Goal: Find specific page/section

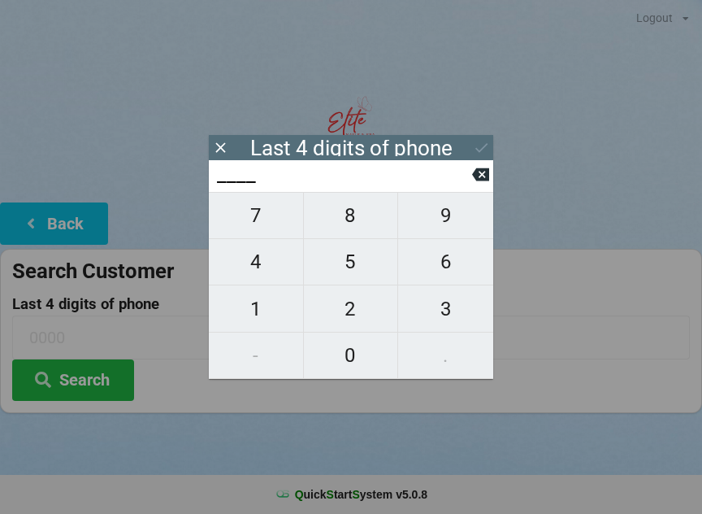
click at [262, 228] on span "7" at bounding box center [256, 215] width 94 height 34
type input "7___"
click at [350, 227] on span "8" at bounding box center [351, 215] width 94 height 34
type input "78__"
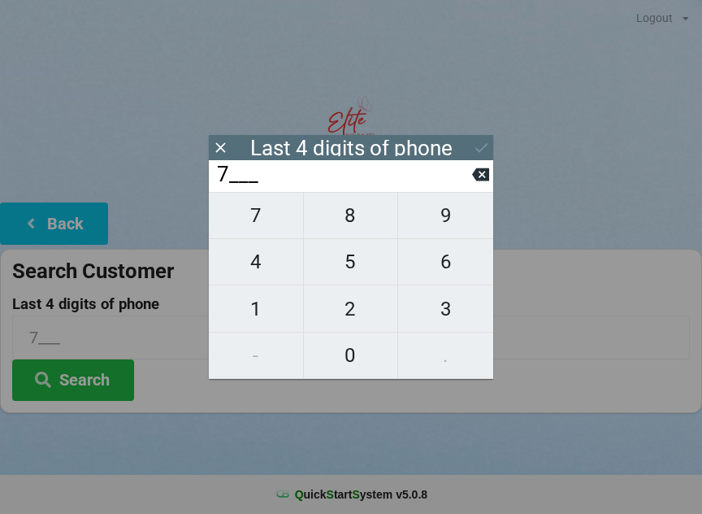
type input "78__"
click at [440, 268] on span "6" at bounding box center [445, 262] width 95 height 34
type input "786_"
click at [252, 264] on span "4" at bounding box center [256, 262] width 94 height 34
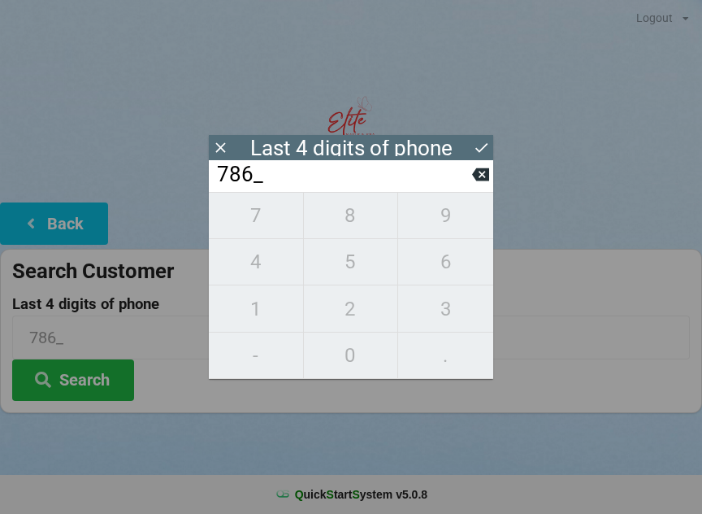
type input "7864"
click at [423, 315] on div "7 8 9 4 5 6 1 2 3 - 0 ." at bounding box center [351, 285] width 284 height 187
click at [467, 173] on input "7864" at bounding box center [343, 175] width 257 height 26
click at [471, 174] on input "7864" at bounding box center [343, 175] width 257 height 26
click at [463, 174] on input "7864" at bounding box center [343, 175] width 257 height 26
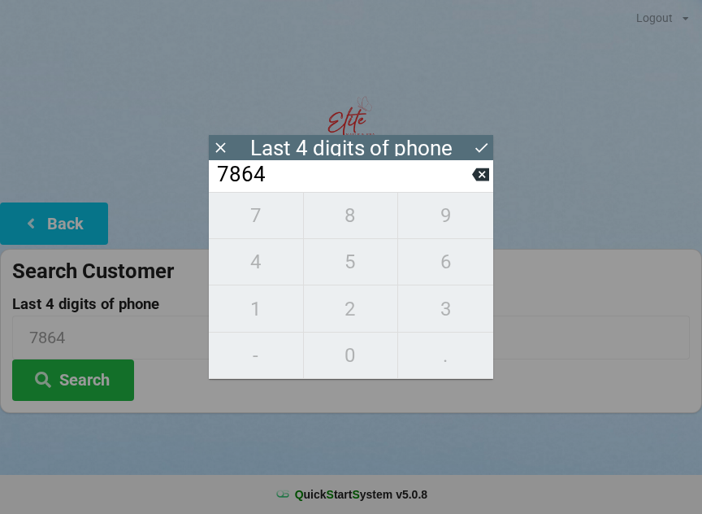
click at [468, 172] on input "7864" at bounding box center [343, 175] width 257 height 26
click at [475, 183] on icon at bounding box center [480, 174] width 17 height 17
click at [482, 181] on icon at bounding box center [480, 174] width 17 height 13
click at [484, 181] on icon at bounding box center [480, 174] width 17 height 17
click at [484, 176] on icon at bounding box center [480, 174] width 17 height 13
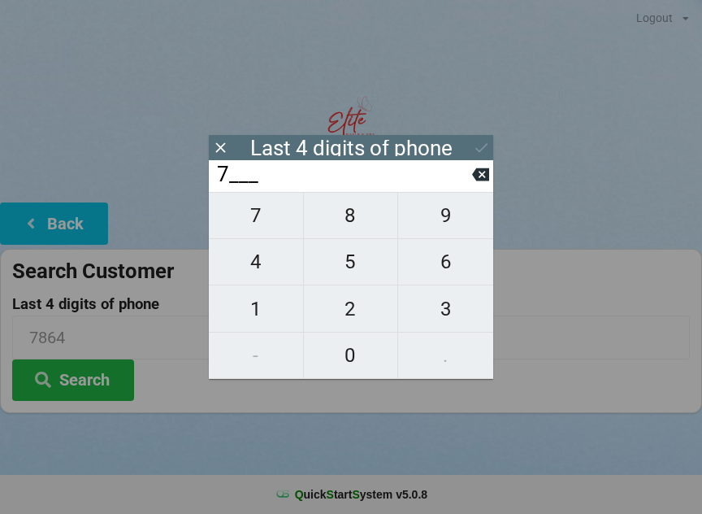
type input "____"
click at [440, 215] on span "9" at bounding box center [445, 215] width 95 height 34
type input "9___"
click at [348, 354] on span "0" at bounding box center [351, 355] width 94 height 34
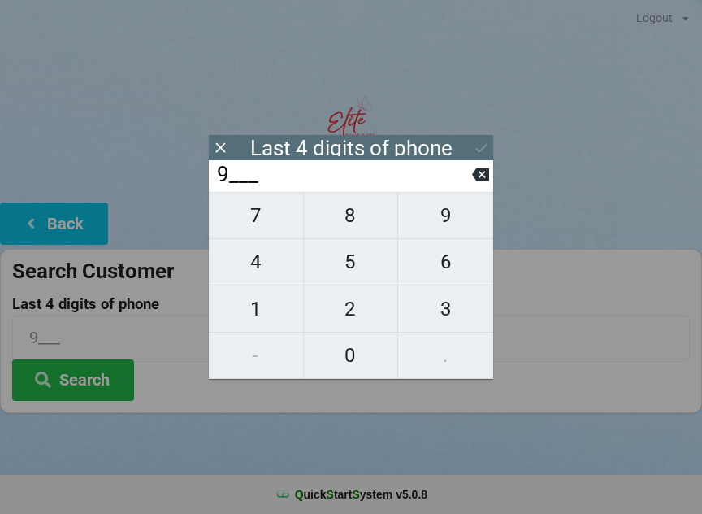
type input "90__"
click at [352, 309] on span "2" at bounding box center [351, 309] width 94 height 34
type input "902_"
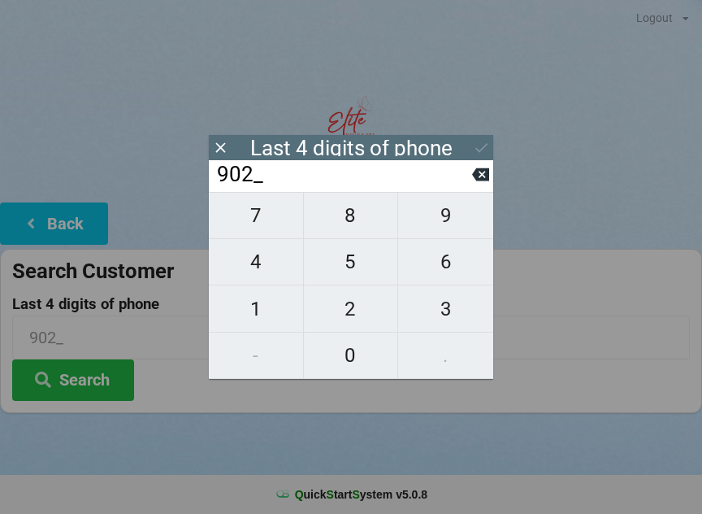
click at [445, 257] on span "6" at bounding box center [445, 262] width 95 height 34
type input "9026"
click at [98, 387] on button "Search" at bounding box center [73, 379] width 122 height 41
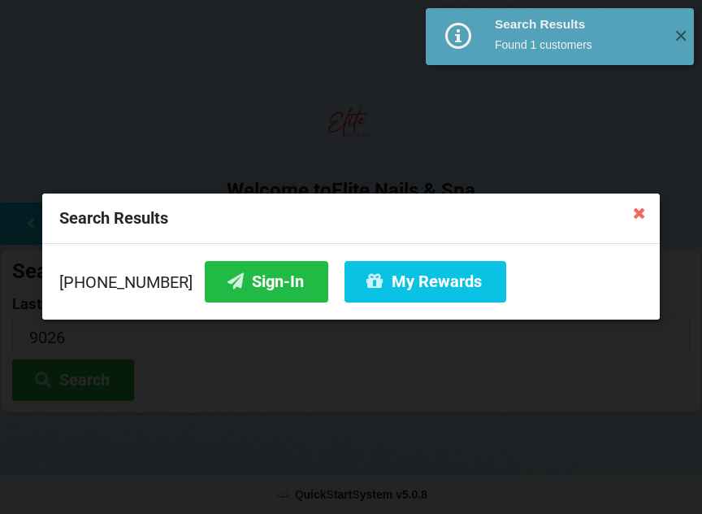
click at [258, 278] on button "Sign-In" at bounding box center [267, 281] width 124 height 41
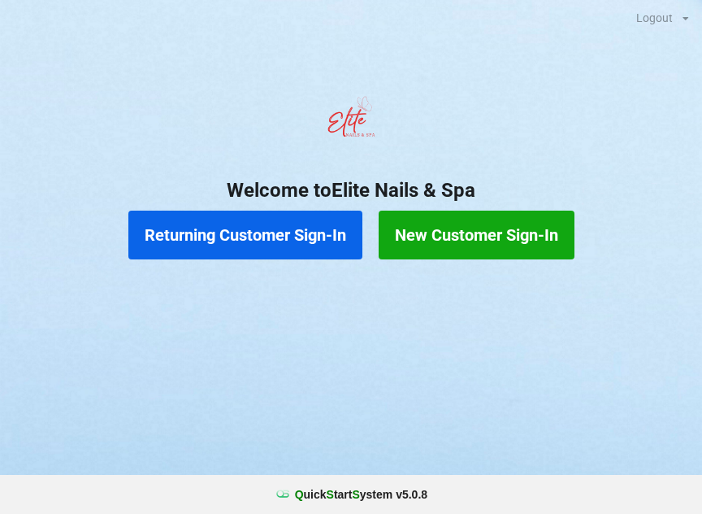
click at [284, 221] on button "Returning Customer Sign-In" at bounding box center [245, 235] width 234 height 49
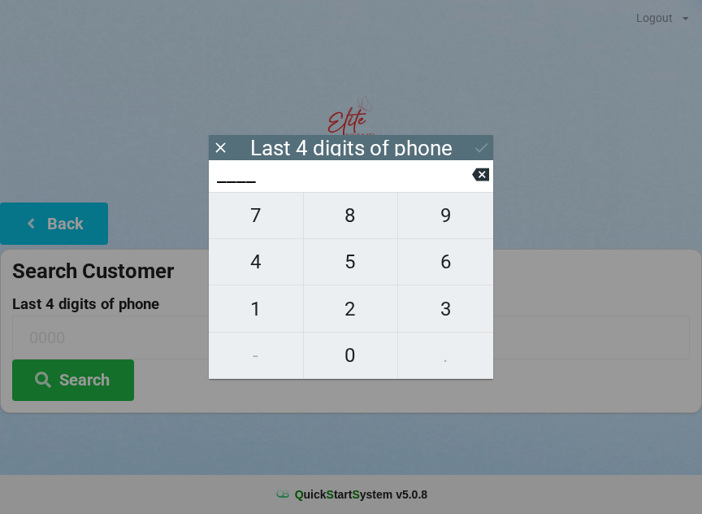
click at [263, 273] on span "4" at bounding box center [256, 262] width 94 height 34
type input "4___"
click at [359, 360] on span "0" at bounding box center [351, 355] width 94 height 34
type input "40__"
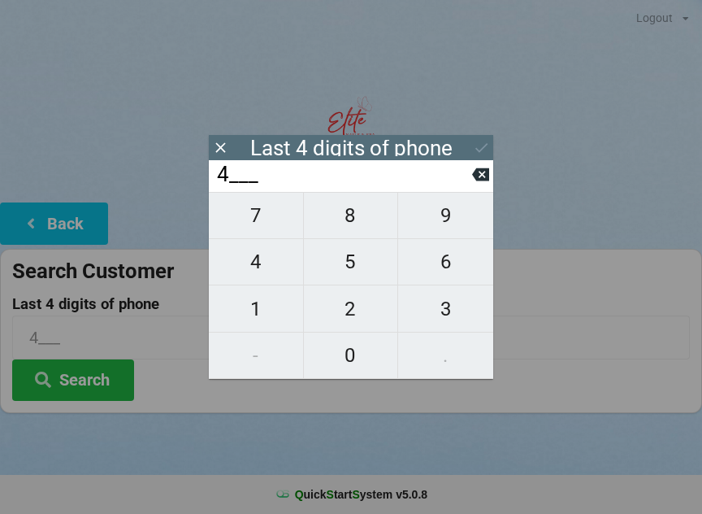
type input "40__"
click at [363, 276] on span "5" at bounding box center [351, 262] width 94 height 34
type input "405_"
click at [257, 232] on span "7" at bounding box center [256, 215] width 94 height 34
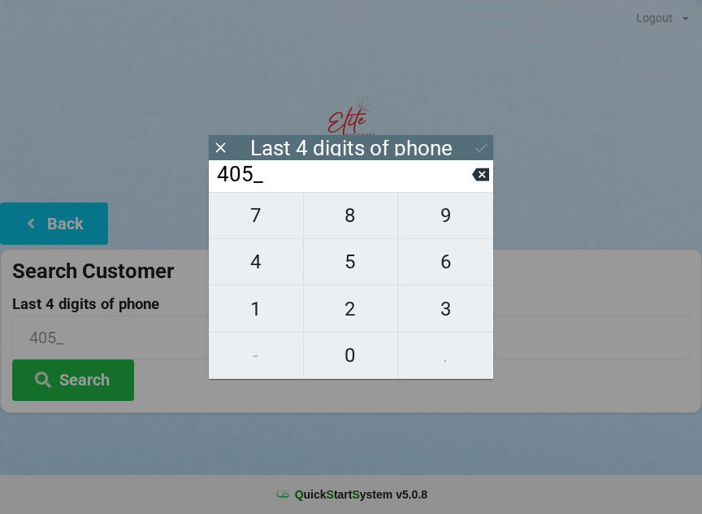
type input "4057"
click at [85, 367] on button "Search" at bounding box center [73, 379] width 122 height 41
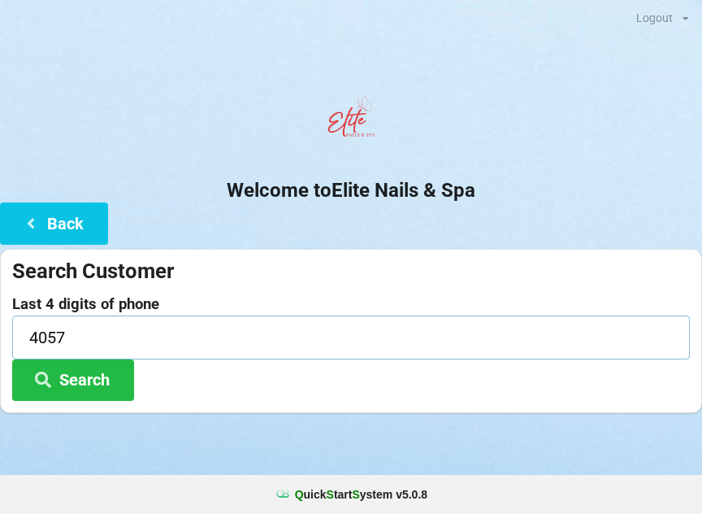
click at [98, 336] on input "4057" at bounding box center [351, 336] width 678 height 43
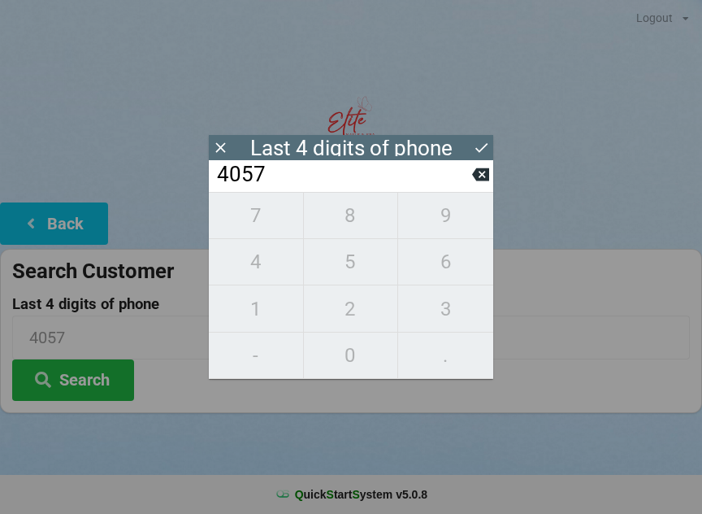
click at [483, 181] on icon at bounding box center [480, 174] width 17 height 17
type input "405_"
click at [228, 141] on icon at bounding box center [220, 147] width 17 height 17
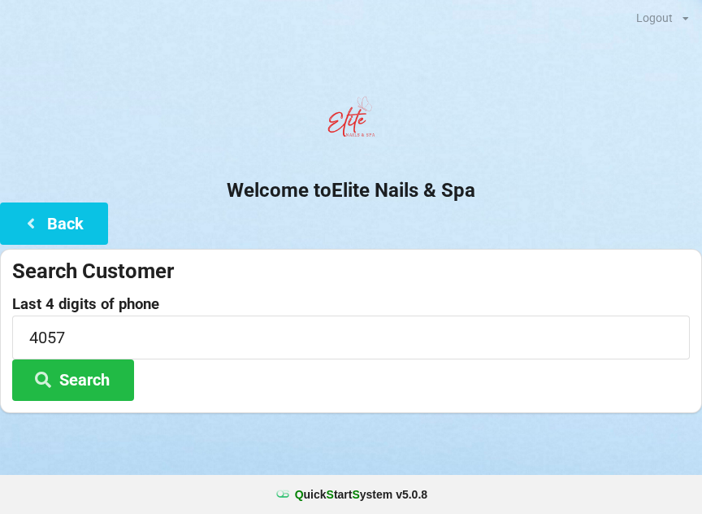
click at [72, 224] on button "Back" at bounding box center [54, 222] width 108 height 41
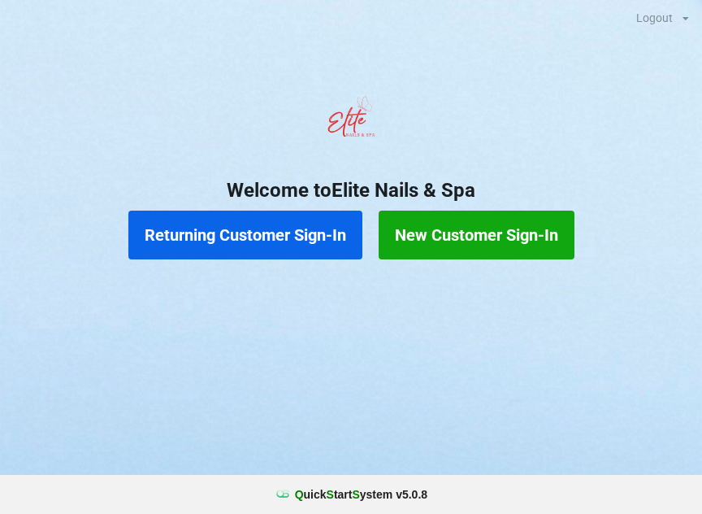
click at [470, 230] on button "New Customer Sign-In" at bounding box center [477, 235] width 196 height 49
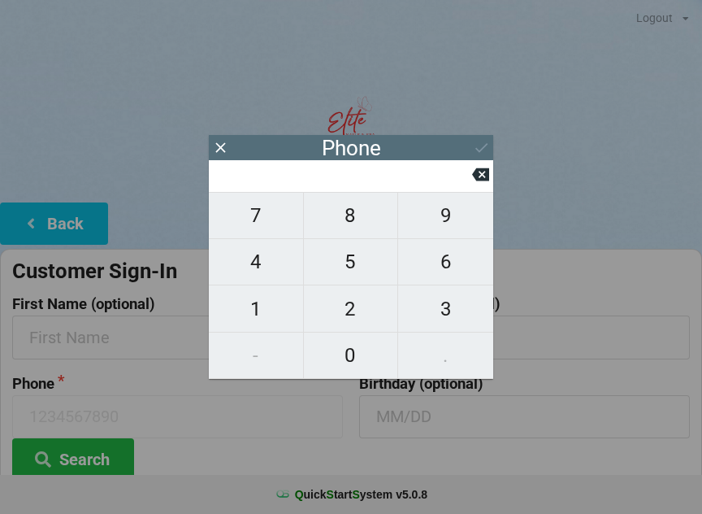
click at [356, 224] on span "8" at bounding box center [351, 215] width 94 height 34
type input "8"
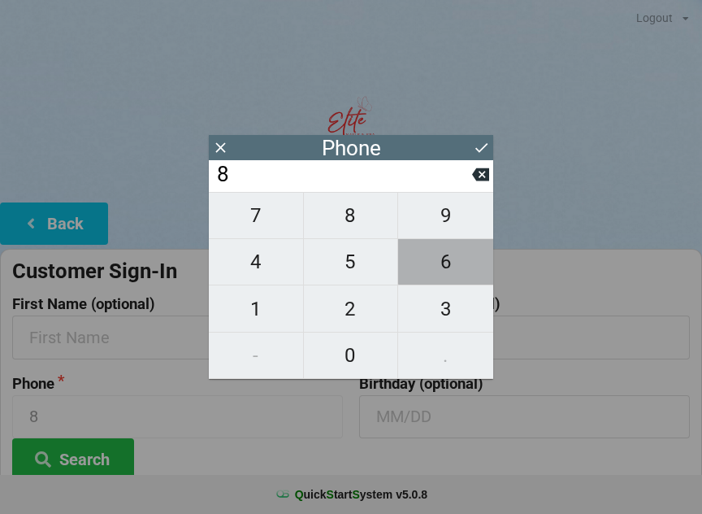
click at [449, 261] on span "6" at bounding box center [445, 262] width 95 height 34
type input "86"
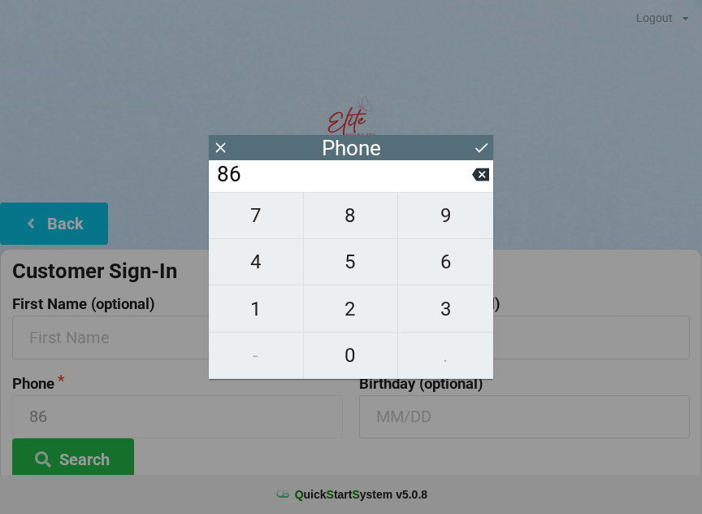
click at [448, 315] on span "3" at bounding box center [445, 309] width 95 height 34
type input "863"
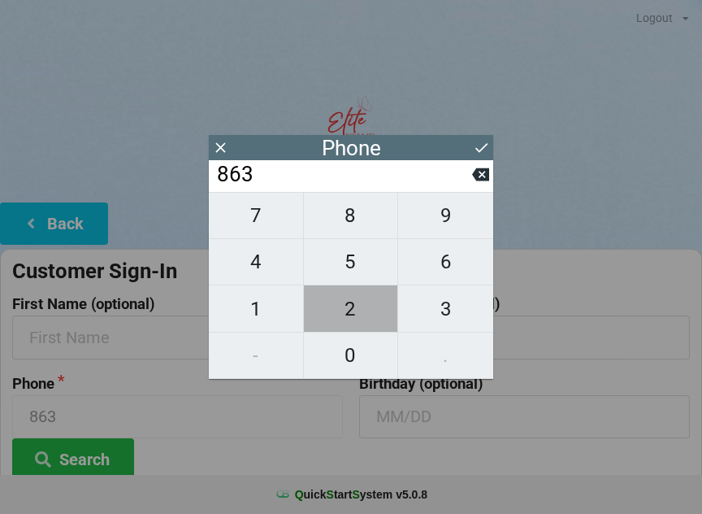
click at [358, 314] on span "2" at bounding box center [351, 309] width 94 height 34
type input "8632"
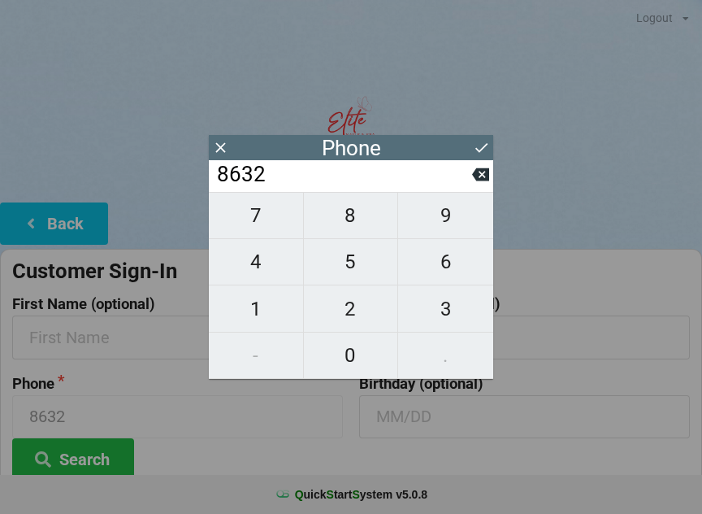
click at [266, 265] on span "4" at bounding box center [256, 262] width 94 height 34
type input "86324"
click at [342, 322] on span "2" at bounding box center [351, 309] width 94 height 34
type input "863242"
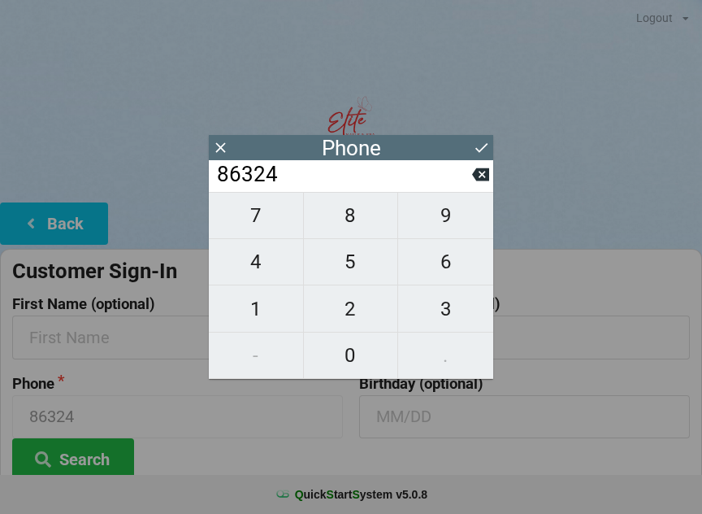
type input "863242"
click at [272, 268] on span "4" at bounding box center [256, 262] width 94 height 34
type input "8632424"
click at [353, 267] on span "5" at bounding box center [351, 262] width 94 height 34
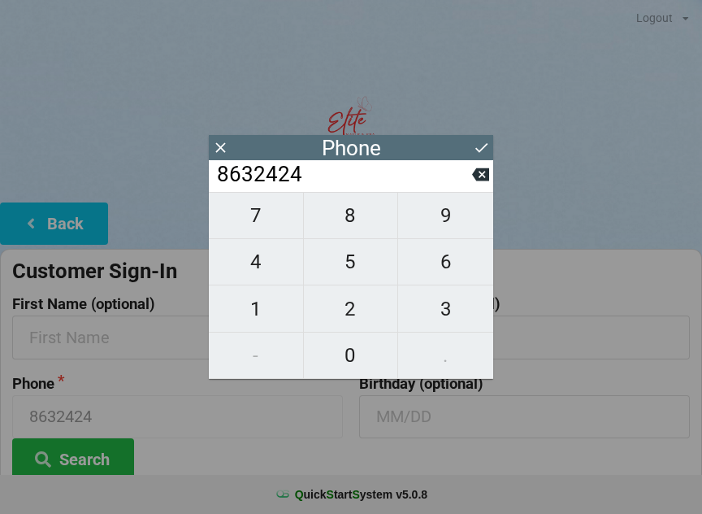
type input "86324245"
click at [360, 367] on span "0" at bounding box center [351, 355] width 94 height 34
type input "863242450"
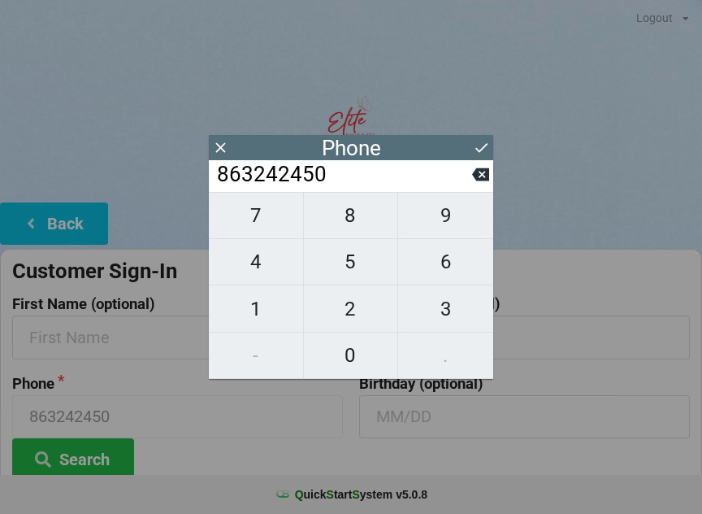
click at [267, 232] on span "7" at bounding box center [256, 215] width 94 height 34
type input "8632424507"
click at [109, 455] on button "Search" at bounding box center [73, 458] width 122 height 41
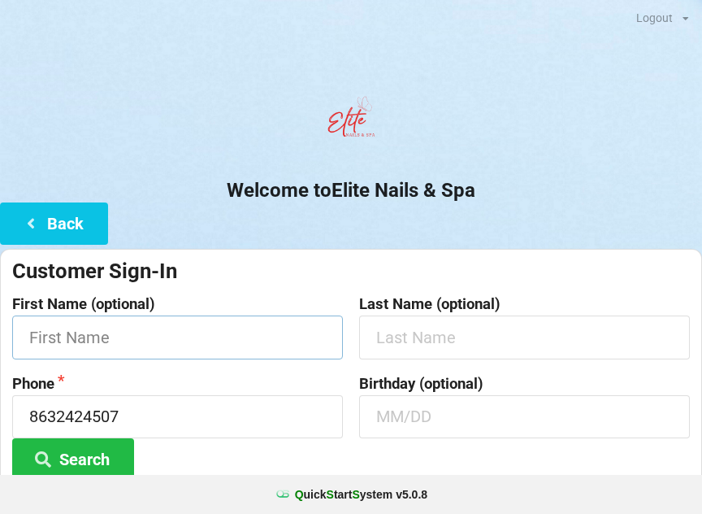
click at [132, 334] on input "text" at bounding box center [177, 336] width 331 height 43
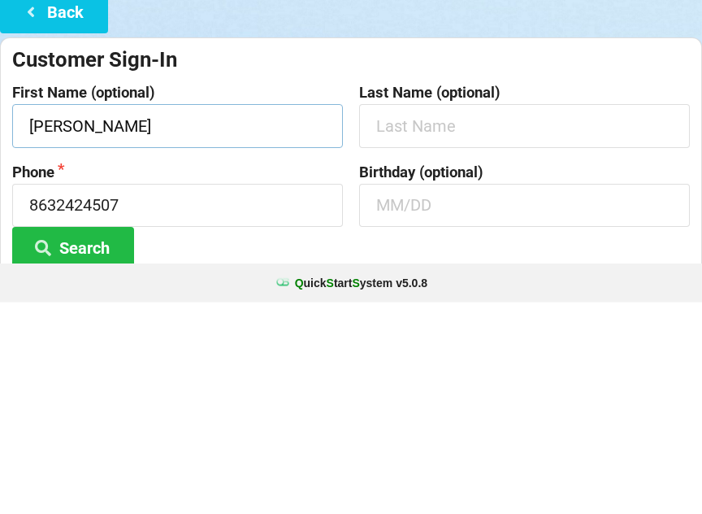
type input "[PERSON_NAME]"
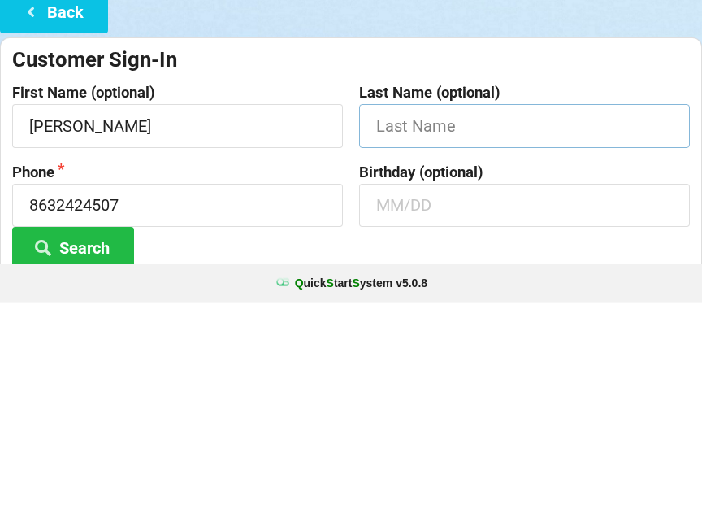
click at [424, 315] on input "text" at bounding box center [524, 336] width 331 height 43
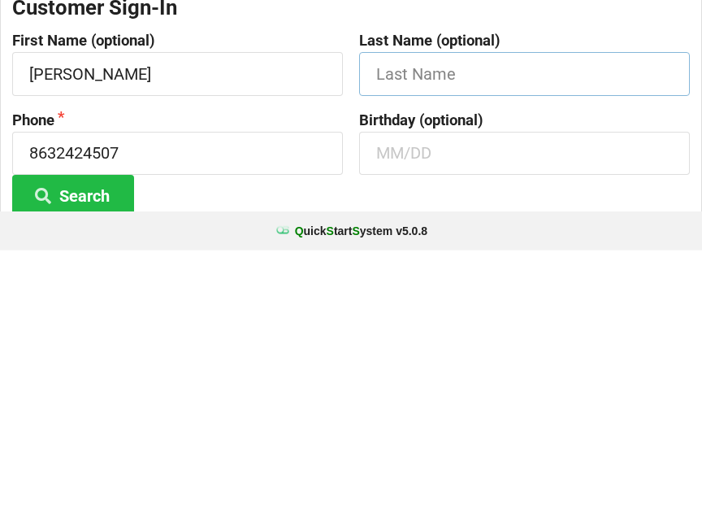
scroll to position [11, 0]
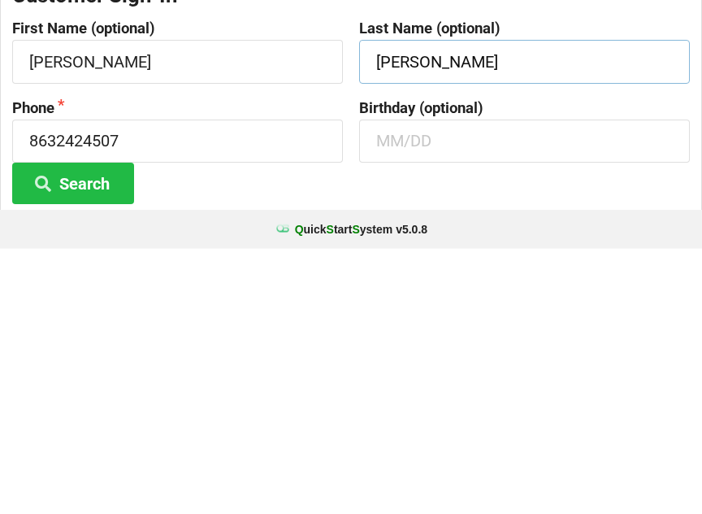
type input "[PERSON_NAME]"
click at [101, 428] on button "Search" at bounding box center [73, 448] width 122 height 41
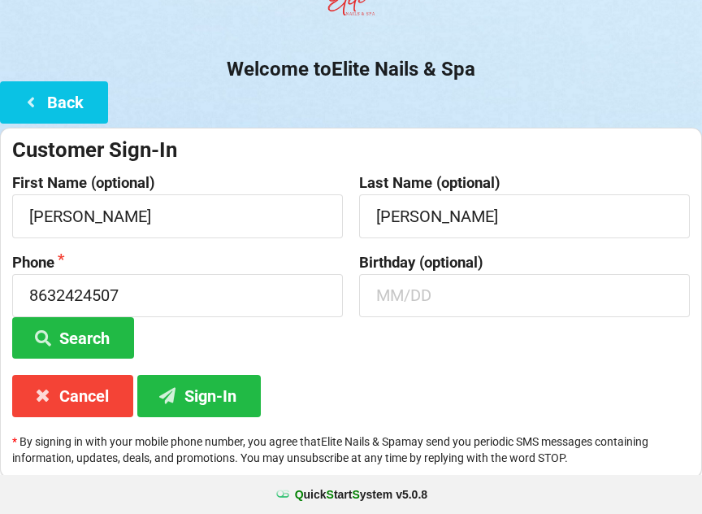
click at [219, 398] on button "Sign-In" at bounding box center [199, 395] width 124 height 41
click at [91, 396] on button "Cancel" at bounding box center [72, 395] width 121 height 41
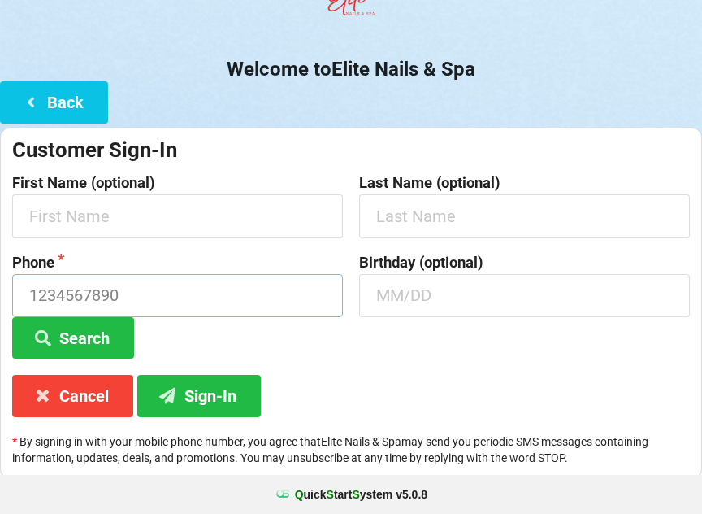
click at [111, 293] on input at bounding box center [177, 295] width 331 height 43
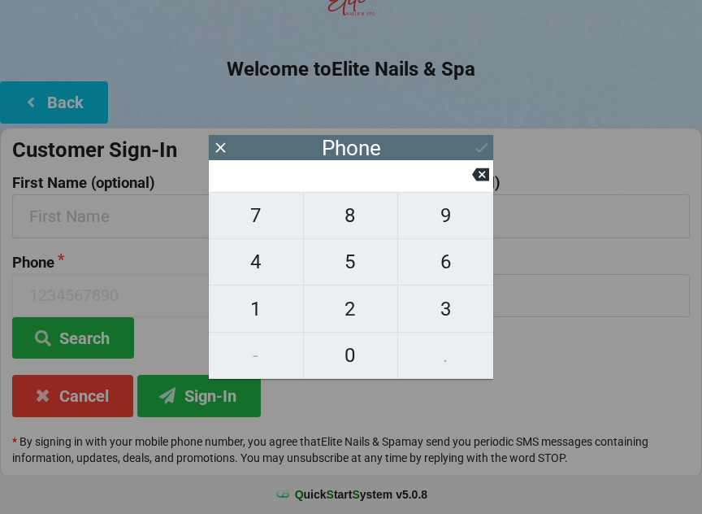
click at [350, 227] on span "8" at bounding box center [351, 215] width 94 height 34
type input "8"
click at [450, 259] on span "6" at bounding box center [445, 262] width 95 height 34
type input "86"
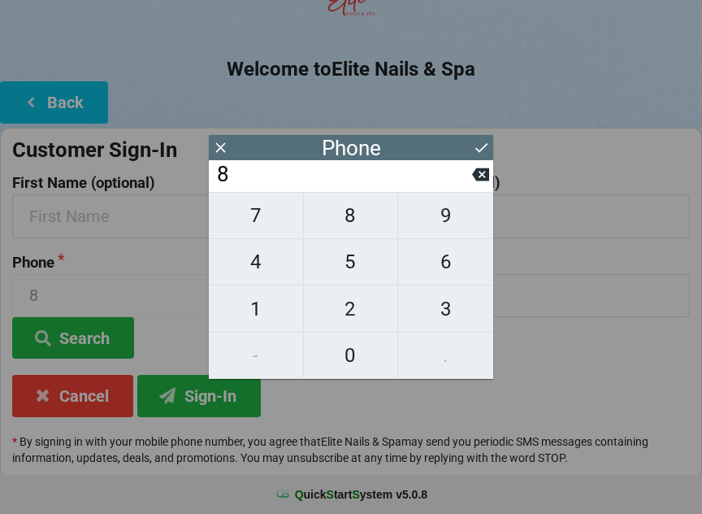
type input "86"
click at [457, 306] on span "3" at bounding box center [445, 309] width 95 height 34
type input "863"
click at [356, 324] on span "2" at bounding box center [351, 309] width 94 height 34
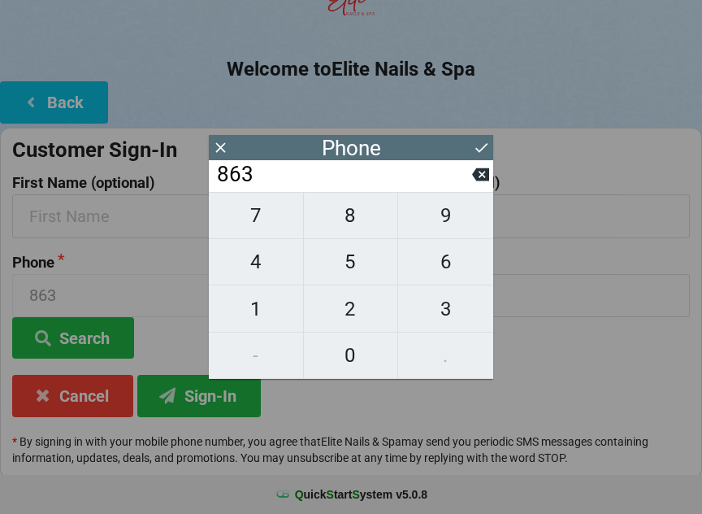
type input "8632"
click at [245, 285] on button "4" at bounding box center [256, 262] width 95 height 46
type input "86324"
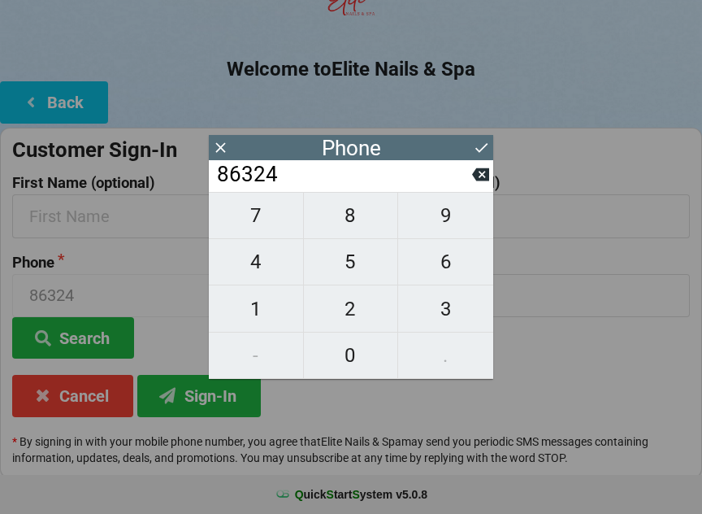
click at [362, 324] on span "2" at bounding box center [351, 309] width 94 height 34
type input "863242"
click at [265, 276] on span "4" at bounding box center [256, 262] width 94 height 34
type input "8632424"
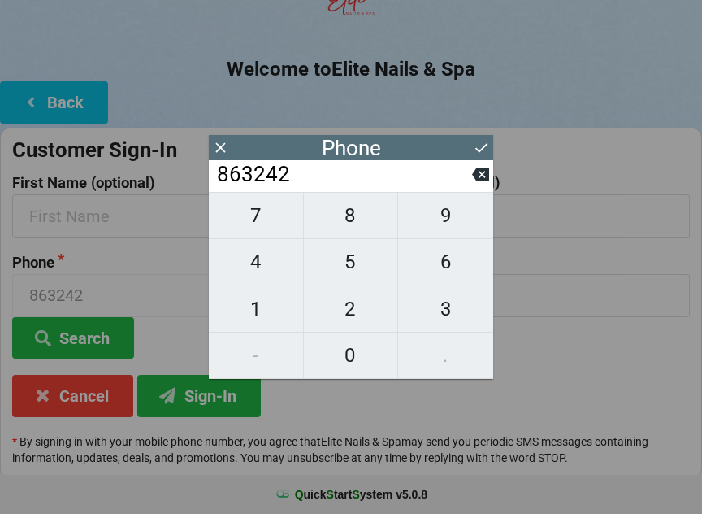
type input "8632424"
click at [354, 268] on span "5" at bounding box center [351, 262] width 94 height 34
type input "86324245"
click at [350, 378] on button "0" at bounding box center [351, 355] width 95 height 46
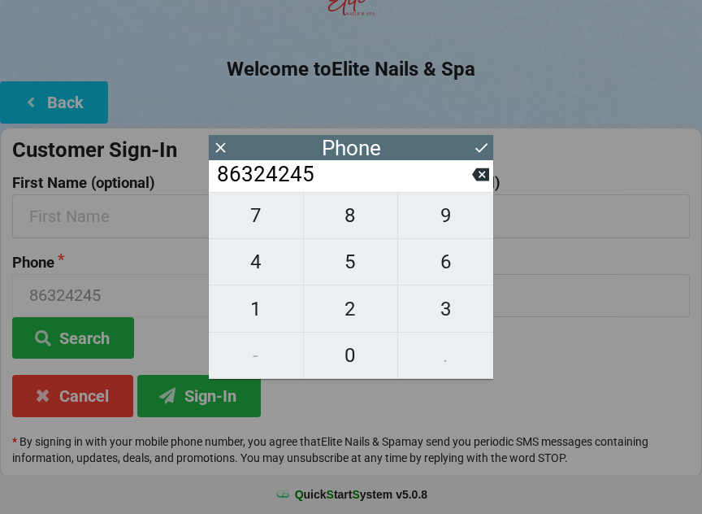
type input "863242450"
click at [266, 223] on span "7" at bounding box center [256, 215] width 94 height 34
type input "8632424507"
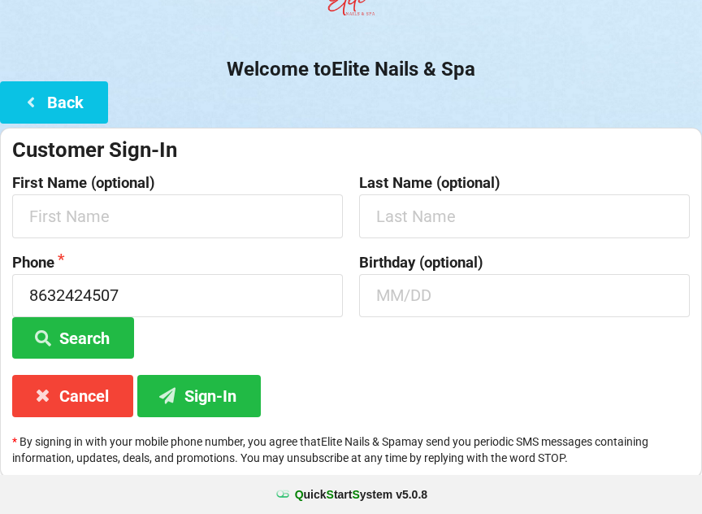
click at [92, 335] on button "Search" at bounding box center [73, 337] width 122 height 41
click at [91, 334] on button "Search" at bounding box center [73, 337] width 122 height 41
click at [217, 393] on button "Sign-In" at bounding box center [199, 395] width 124 height 41
click at [89, 394] on button "Cancel" at bounding box center [72, 395] width 121 height 41
click at [85, 397] on button "Cancel" at bounding box center [72, 395] width 121 height 41
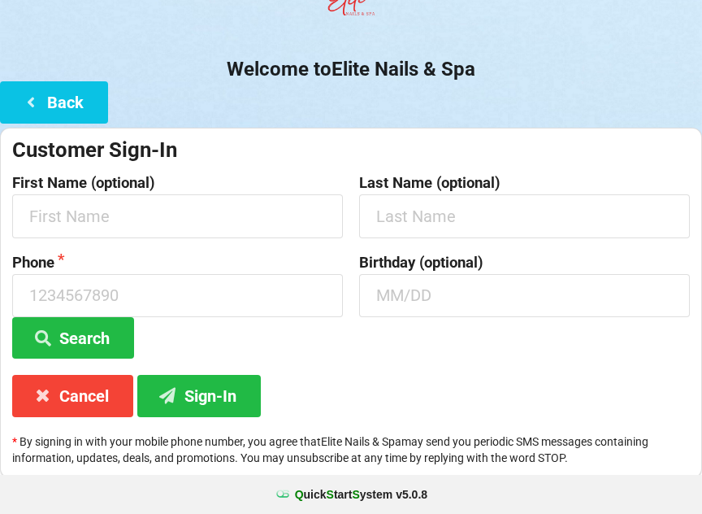
click at [76, 389] on button "Cancel" at bounding box center [72, 395] width 121 height 41
click at [70, 111] on button "Back" at bounding box center [54, 101] width 108 height 41
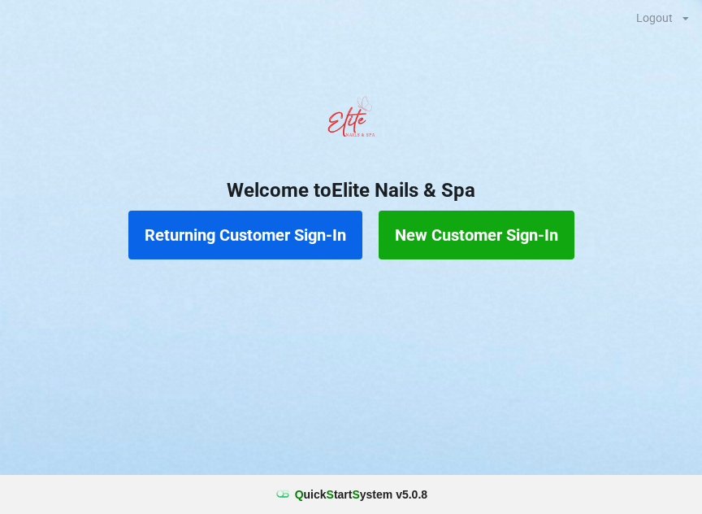
click at [252, 232] on button "Returning Customer Sign-In" at bounding box center [245, 235] width 234 height 49
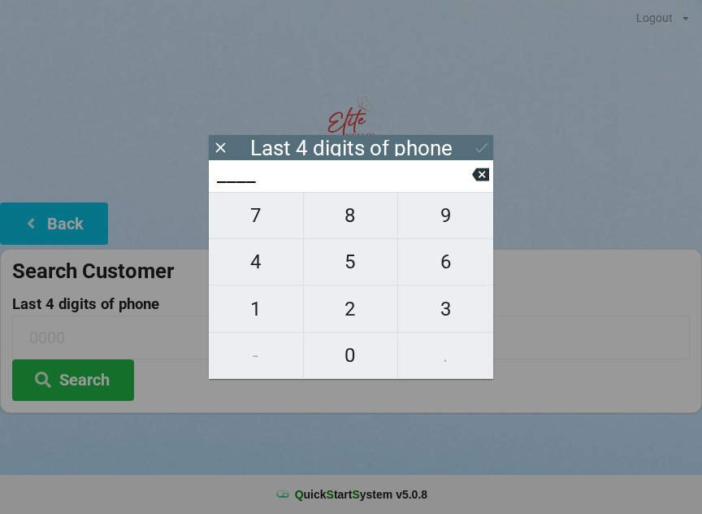
click at [260, 274] on span "4" at bounding box center [256, 262] width 94 height 34
type input "4___"
click at [364, 265] on span "5" at bounding box center [351, 262] width 94 height 34
type input "45__"
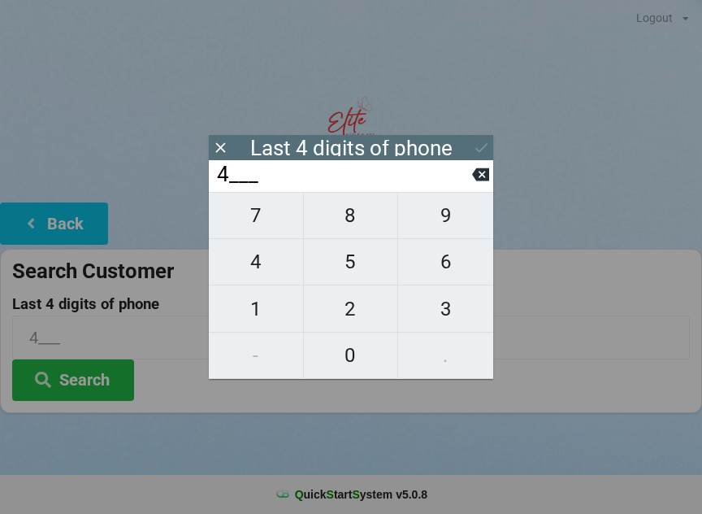
type input "45__"
click at [356, 363] on span "0" at bounding box center [351, 355] width 94 height 34
type input "450_"
click at [258, 232] on span "7" at bounding box center [256, 215] width 94 height 34
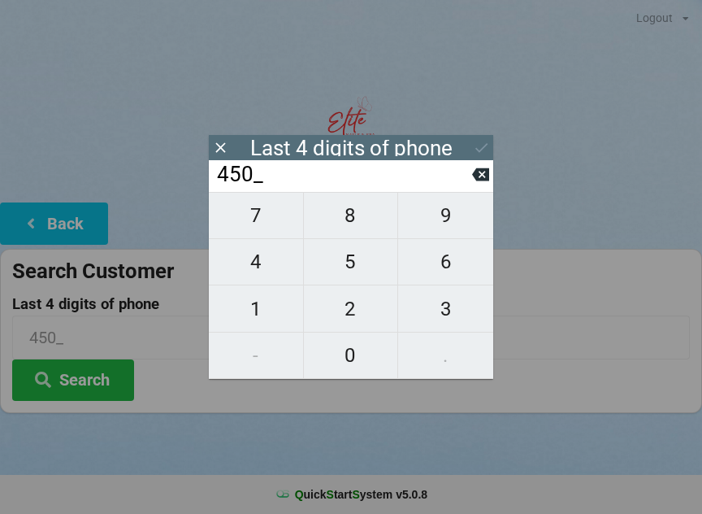
type input "4507"
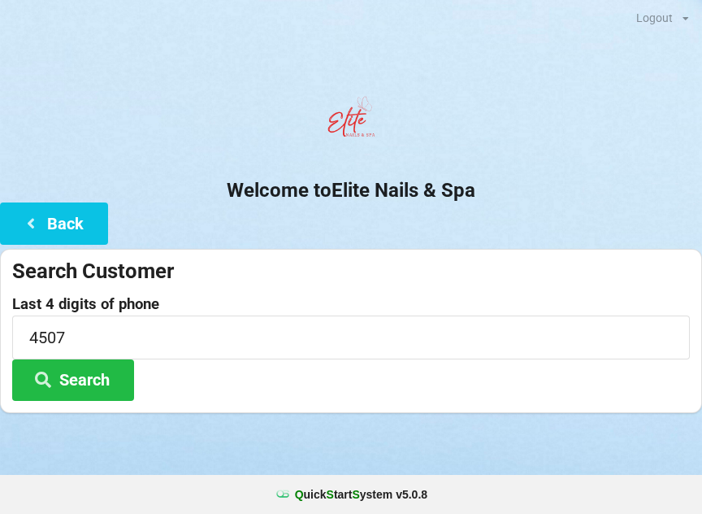
click at [94, 381] on button "Search" at bounding box center [73, 379] width 122 height 41
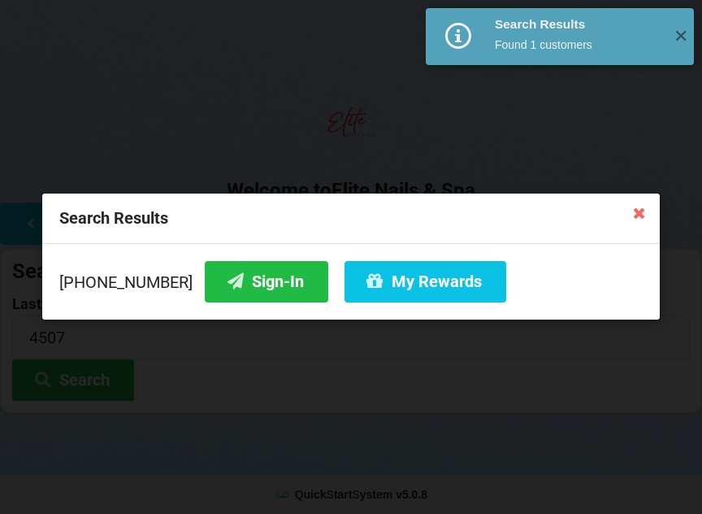
click at [244, 279] on button "Sign-In" at bounding box center [267, 281] width 124 height 41
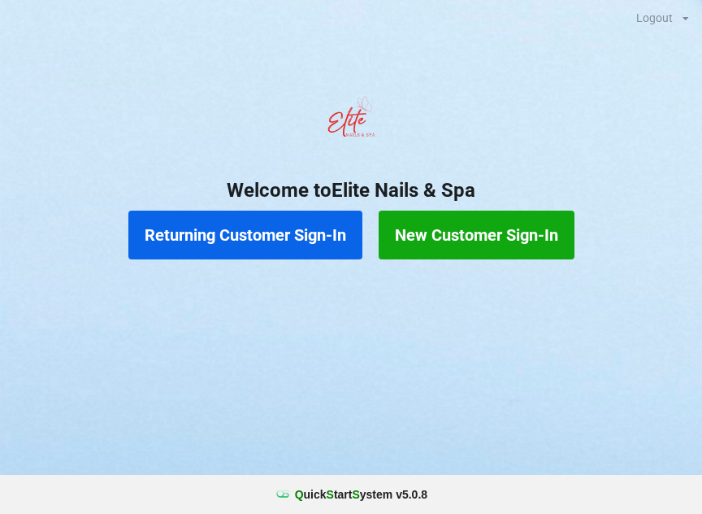
click at [267, 236] on button "Returning Customer Sign-In" at bounding box center [245, 235] width 234 height 49
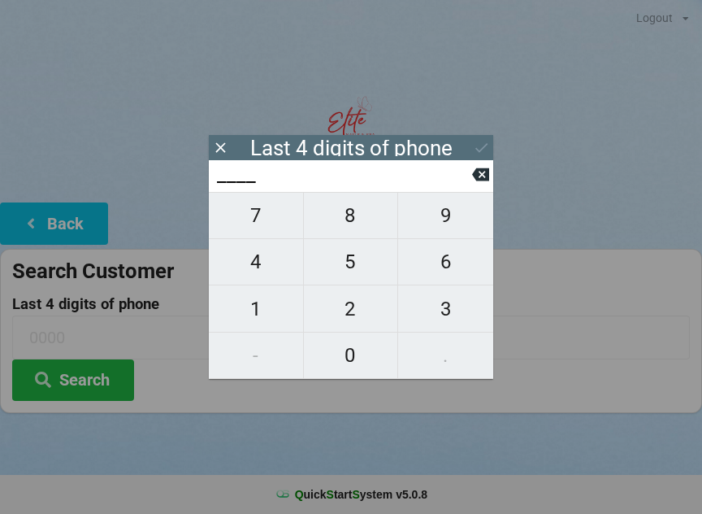
click at [455, 314] on span "3" at bounding box center [445, 309] width 95 height 34
type input "3___"
click at [363, 350] on span "0" at bounding box center [351, 355] width 94 height 34
type input "30__"
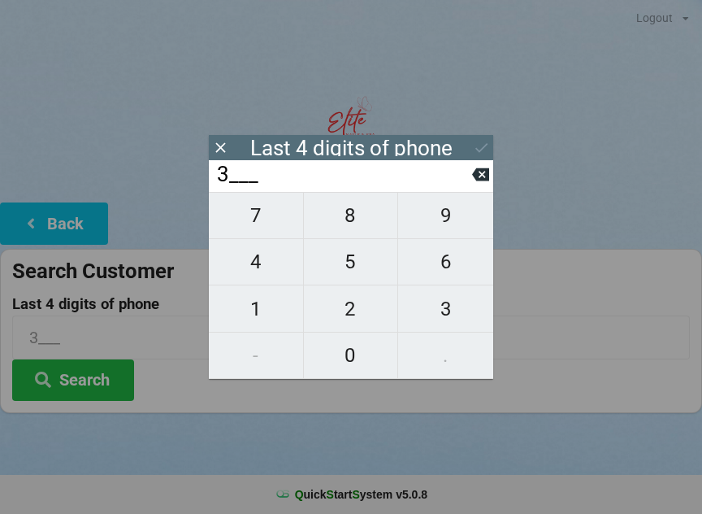
type input "30__"
click at [359, 265] on span "5" at bounding box center [351, 262] width 94 height 34
type input "305_"
click at [267, 268] on span "4" at bounding box center [256, 262] width 94 height 34
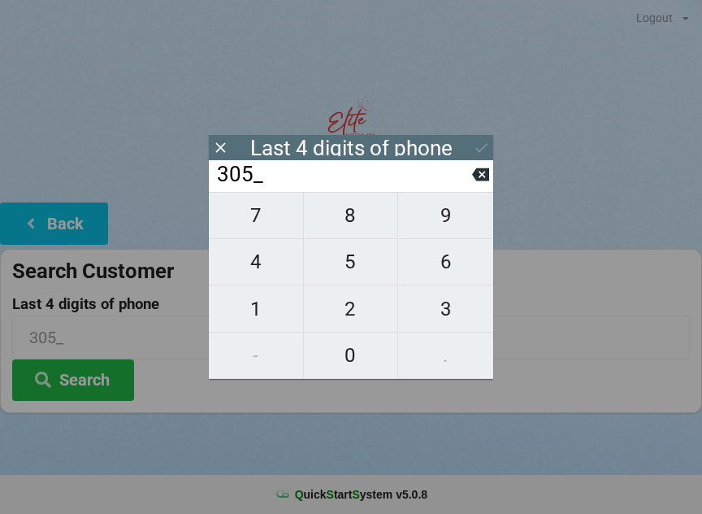
type input "3054"
click at [482, 142] on icon at bounding box center [481, 147] width 17 height 17
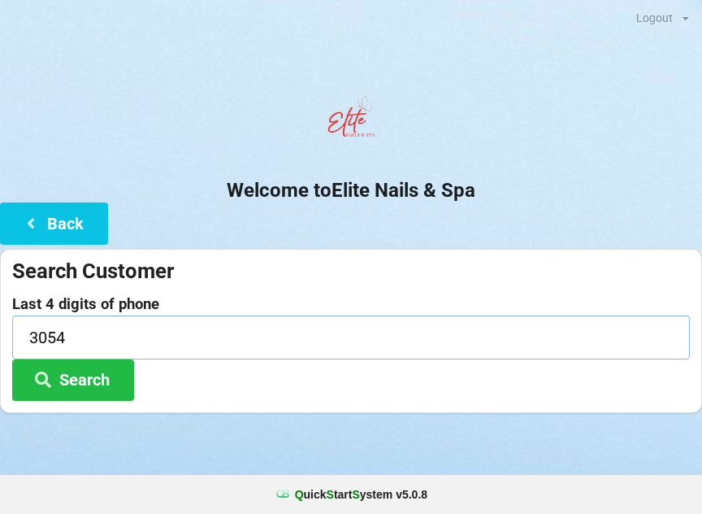
click at [77, 338] on input "3054" at bounding box center [351, 336] width 678 height 43
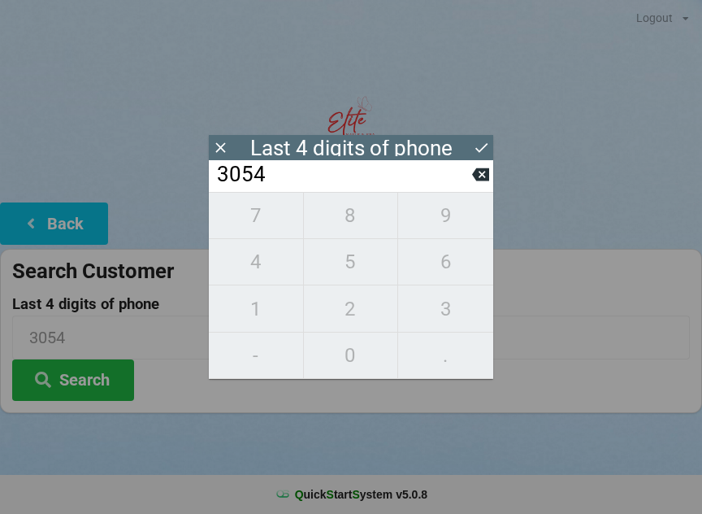
click at [483, 180] on icon at bounding box center [480, 174] width 17 height 17
click at [272, 271] on span "4" at bounding box center [256, 262] width 94 height 34
type input "3054"
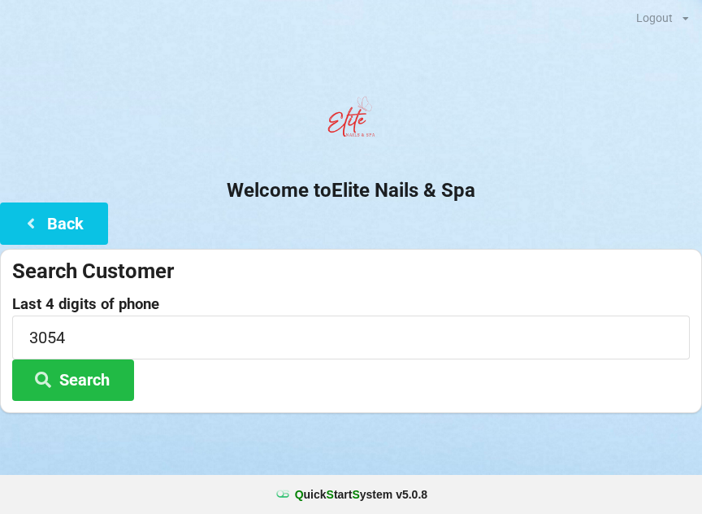
click at [89, 382] on button "Search" at bounding box center [73, 379] width 122 height 41
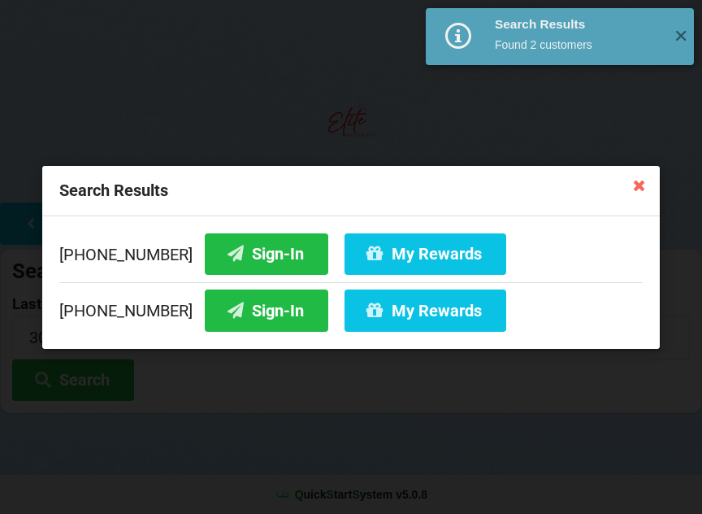
click at [243, 248] on button "Sign-In" at bounding box center [267, 252] width 124 height 41
